Goal: Understand process/instructions: Learn about a topic

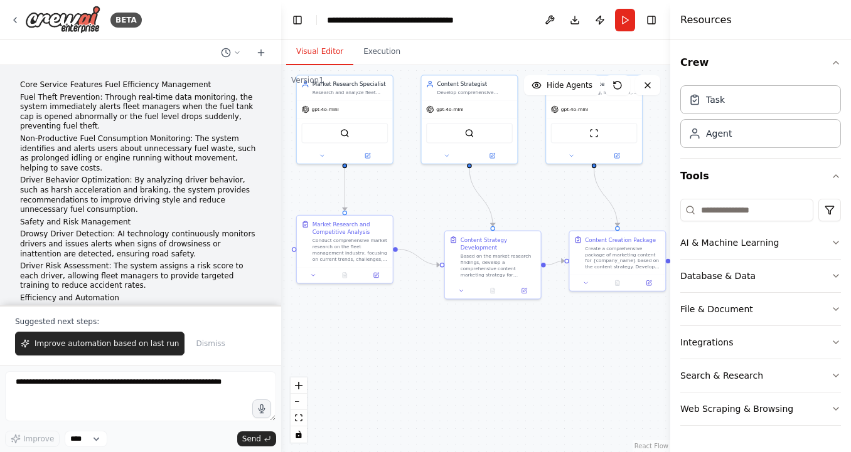
scroll to position [3965, 0]
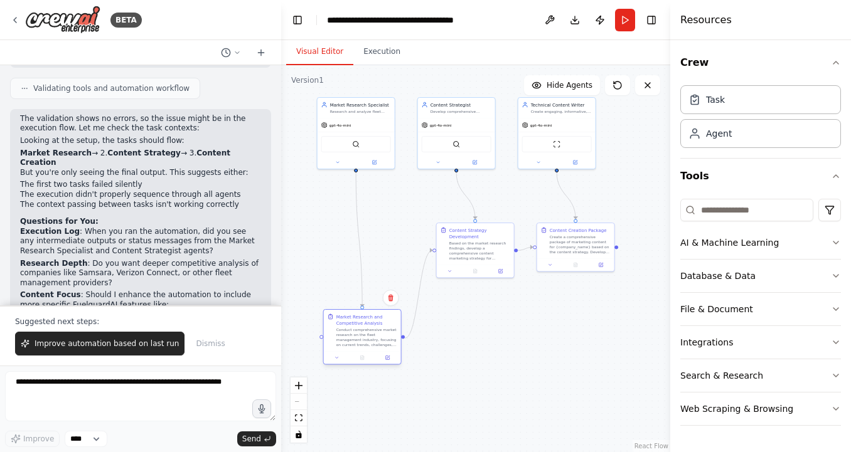
drag, startPoint x: 363, startPoint y: 249, endPoint x: 367, endPoint y: 349, distance: 99.9
click at [367, 349] on div "Market Research and Competitive Analysis Conduct comprehensive market research …" at bounding box center [362, 330] width 77 height 41
click at [300, 386] on icon "zoom in" at bounding box center [299, 386] width 8 height 8
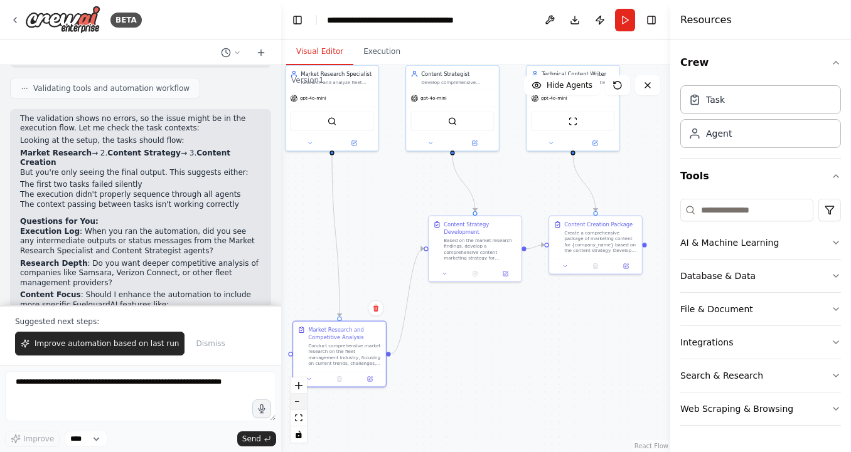
click at [301, 405] on button "zoom out" at bounding box center [299, 402] width 16 height 16
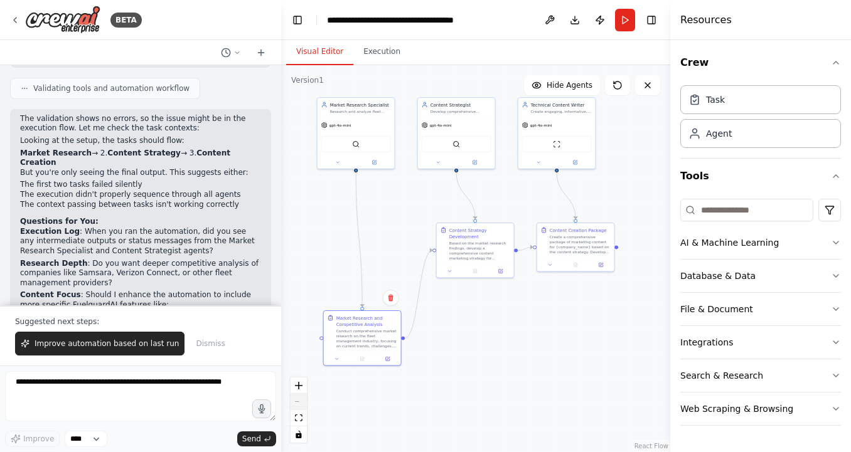
click at [301, 405] on div "React Flow controls" at bounding box center [299, 410] width 16 height 65
click at [299, 387] on icon "zoom in" at bounding box center [299, 386] width 8 height 8
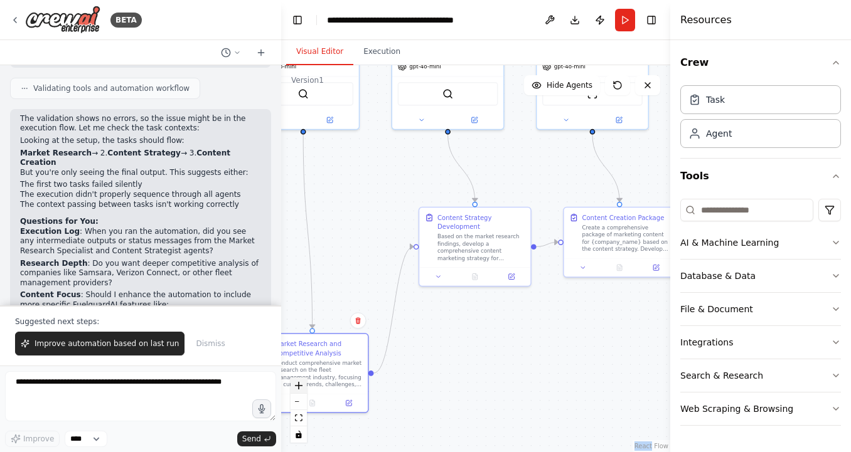
click at [299, 387] on icon "zoom in" at bounding box center [299, 386] width 8 height 8
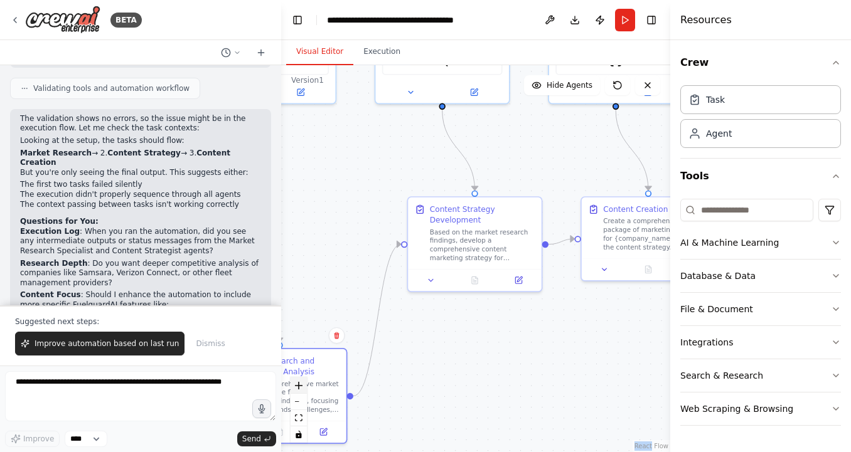
click at [299, 387] on icon "zoom in" at bounding box center [299, 386] width 8 height 8
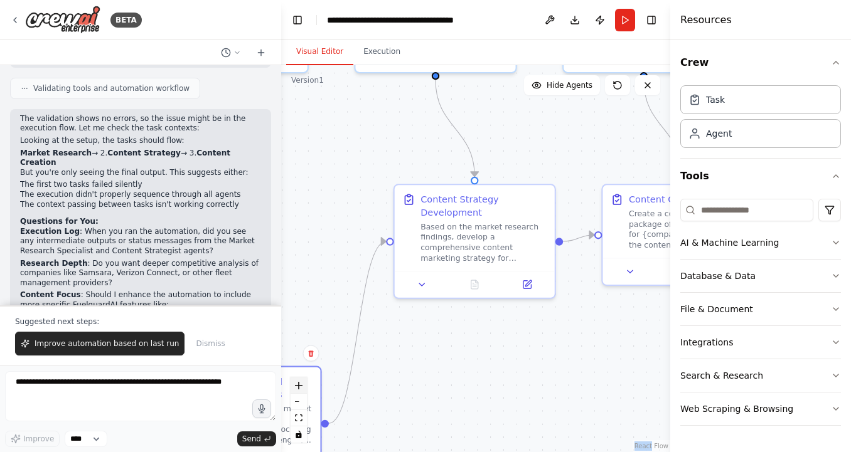
click at [299, 387] on icon "zoom in" at bounding box center [299, 386] width 8 height 8
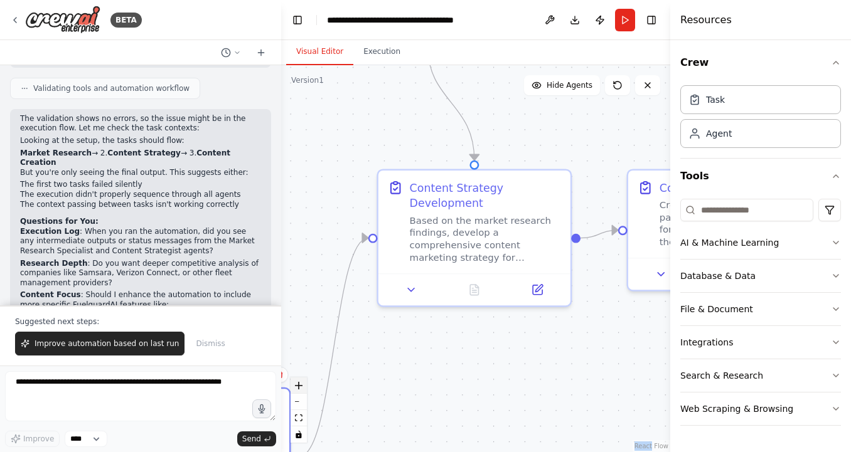
click at [299, 387] on icon "zoom in" at bounding box center [299, 386] width 8 height 8
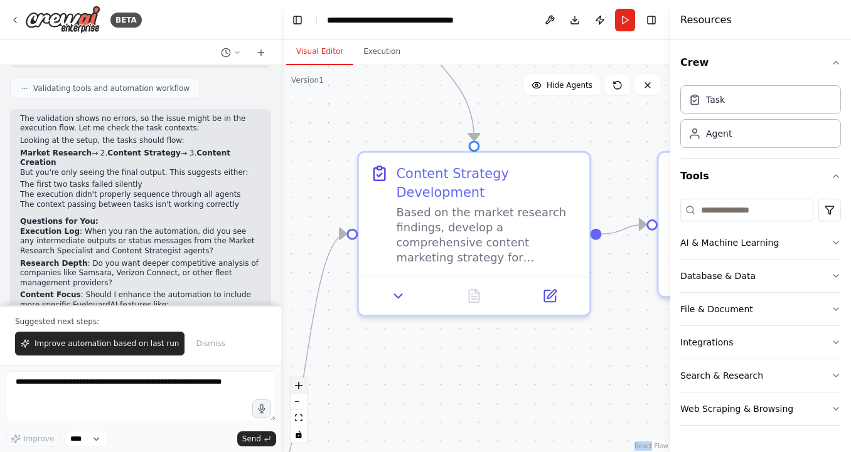
click at [299, 387] on icon "zoom in" at bounding box center [299, 386] width 8 height 8
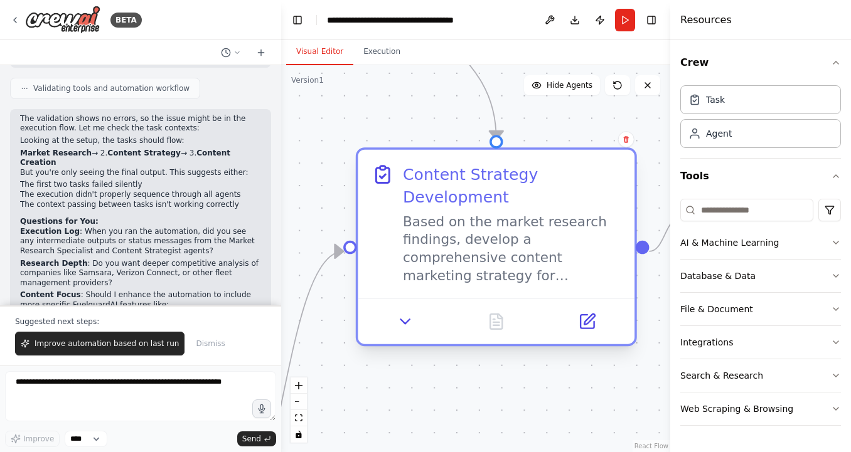
drag, startPoint x: 431, startPoint y: 212, endPoint x: 454, endPoint y: 228, distance: 28.0
click at [454, 228] on div "Based on the market research findings, develop a comprehensive content marketin…" at bounding box center [512, 249] width 218 height 72
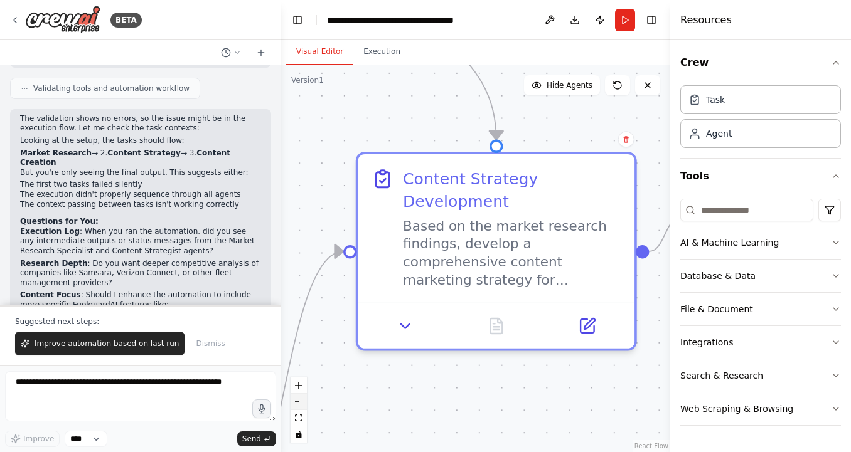
click at [296, 404] on button "zoom out" at bounding box center [299, 402] width 16 height 16
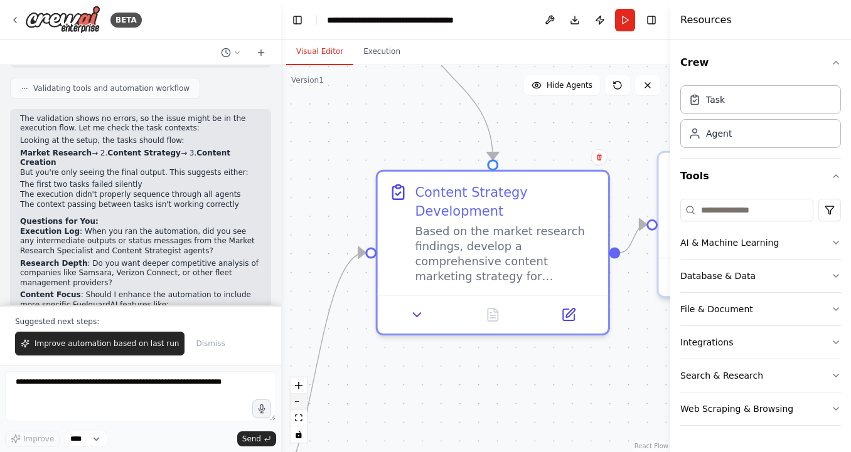
click at [296, 404] on button "zoom out" at bounding box center [299, 402] width 16 height 16
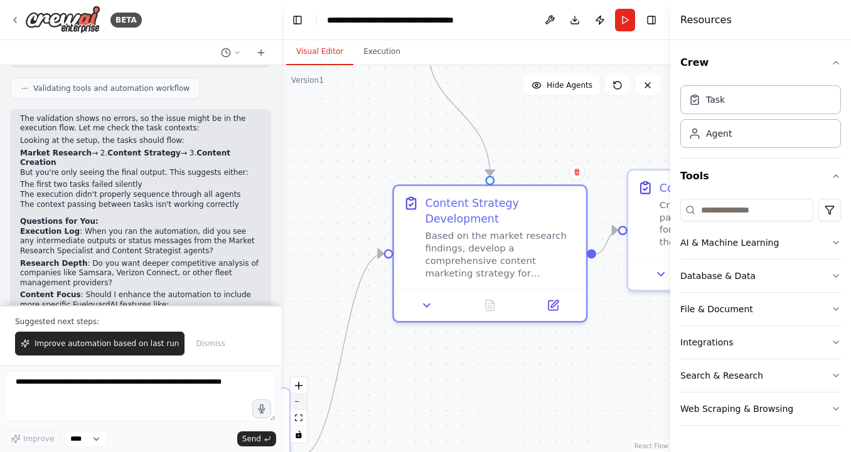
click at [296, 404] on button "zoom out" at bounding box center [299, 402] width 16 height 16
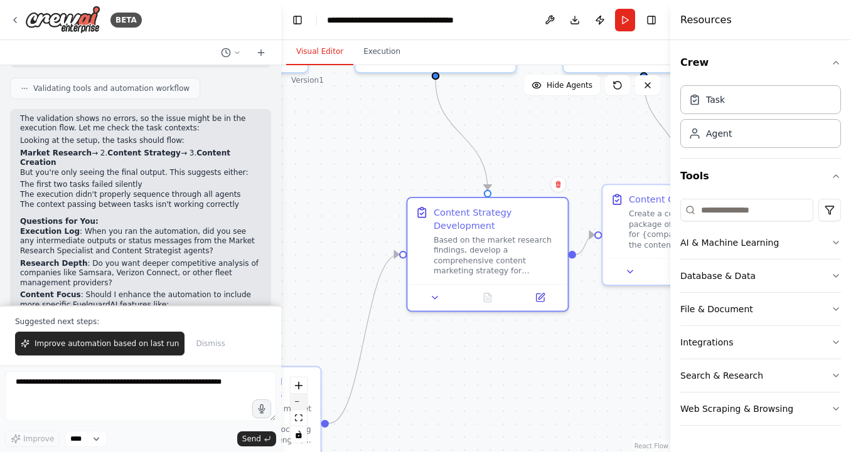
click at [296, 404] on button "zoom out" at bounding box center [299, 402] width 16 height 16
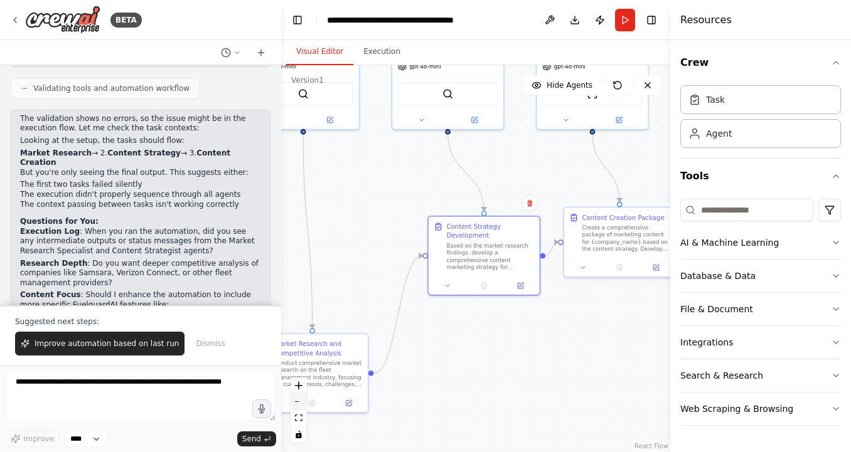
click at [296, 404] on button "zoom out" at bounding box center [299, 402] width 16 height 16
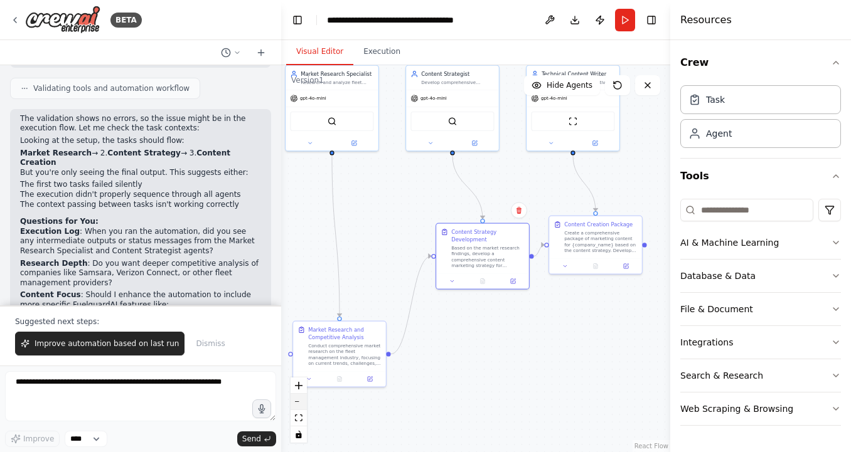
click at [296, 404] on button "zoom out" at bounding box center [299, 402] width 16 height 16
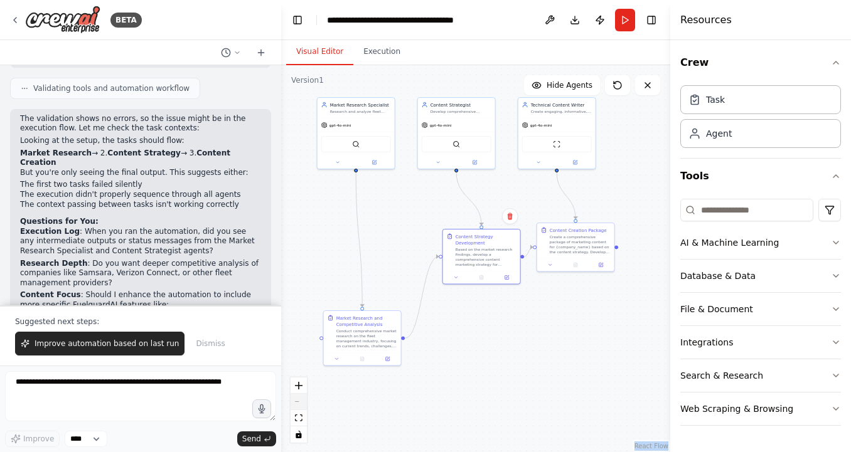
click at [296, 404] on div "React Flow controls" at bounding box center [299, 410] width 16 height 65
click at [378, 51] on button "Execution" at bounding box center [381, 52] width 57 height 26
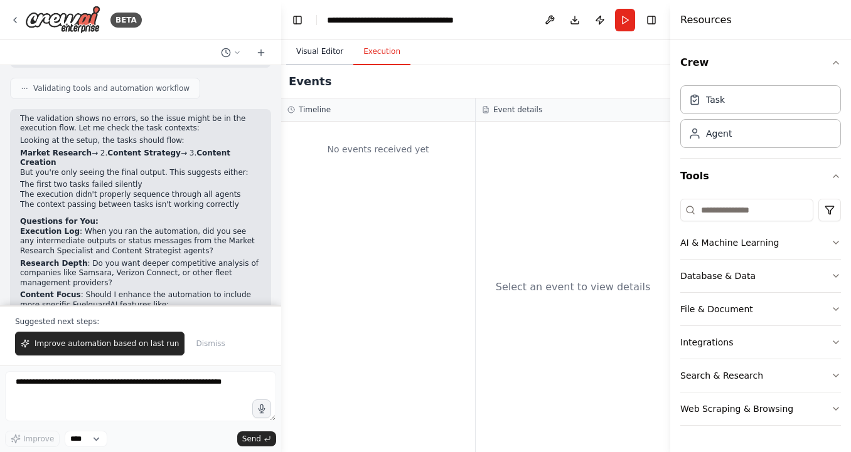
click at [321, 53] on button "Visual Editor" at bounding box center [319, 52] width 67 height 26
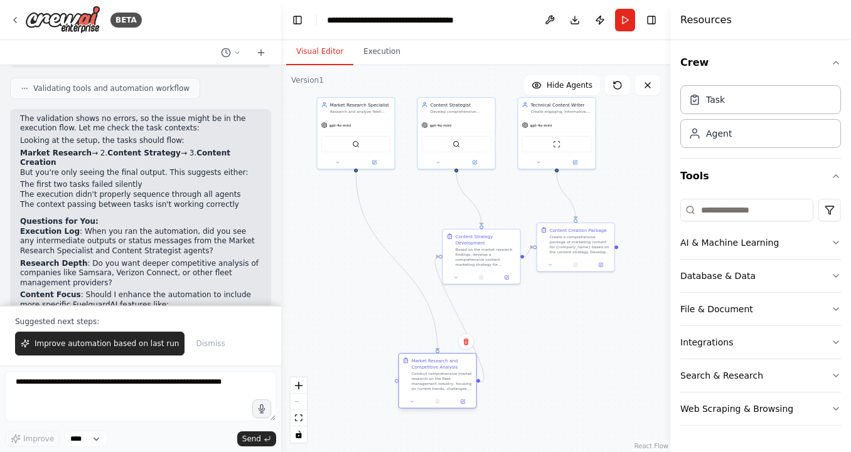
drag, startPoint x: 362, startPoint y: 335, endPoint x: 436, endPoint y: 377, distance: 84.3
click at [436, 377] on div "Conduct comprehensive market research on the fleet management industry, focusin…" at bounding box center [442, 382] width 61 height 20
